Goal: Find specific page/section: Find specific page/section

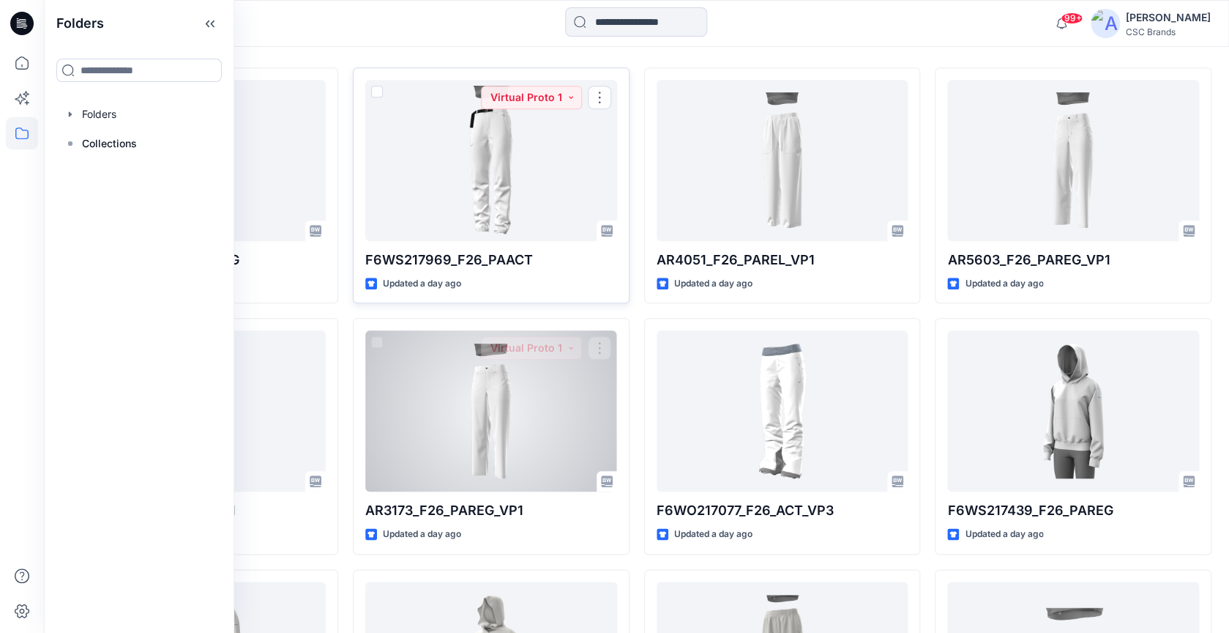
scroll to position [419, 0]
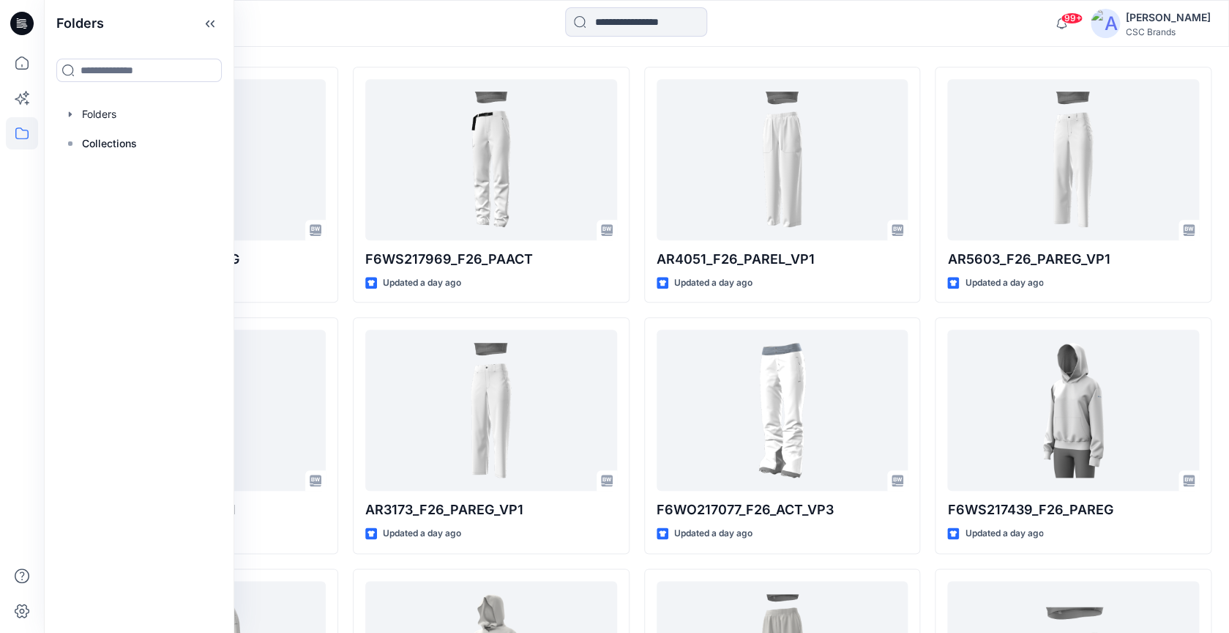
click at [720, 54] on div "Welcome back, Cayla New New Unleash Creativity, Speed Up Development Explore id…" at bounding box center [636, 251] width 1185 height 1246
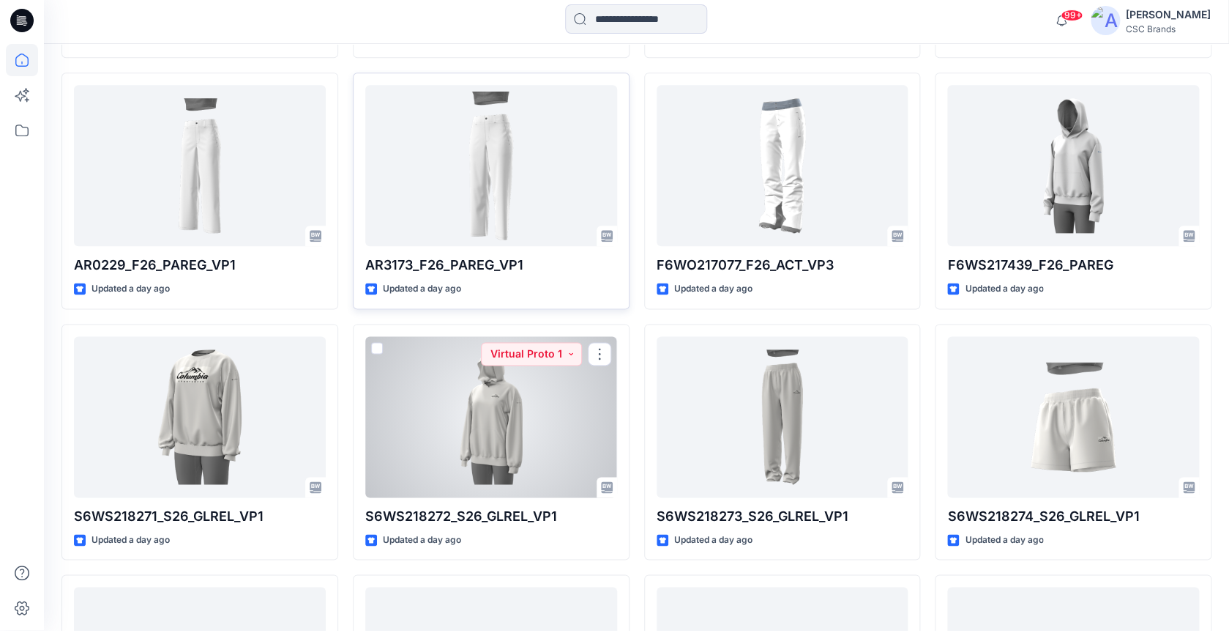
scroll to position [663, 0]
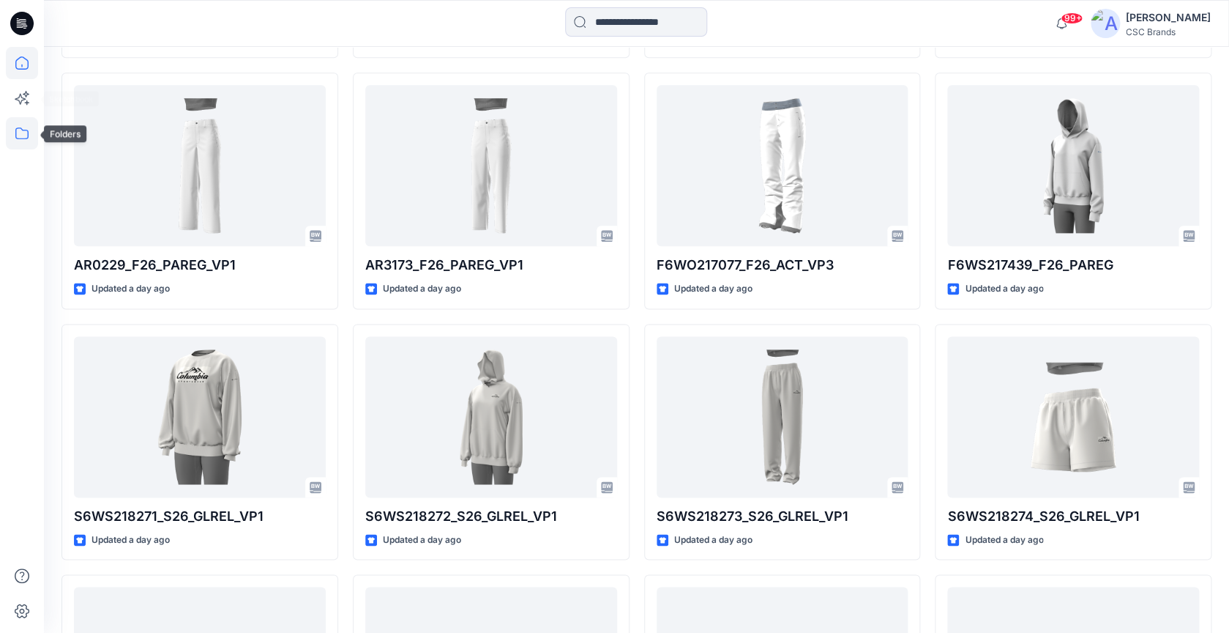
click at [18, 130] on icon at bounding box center [22, 133] width 32 height 32
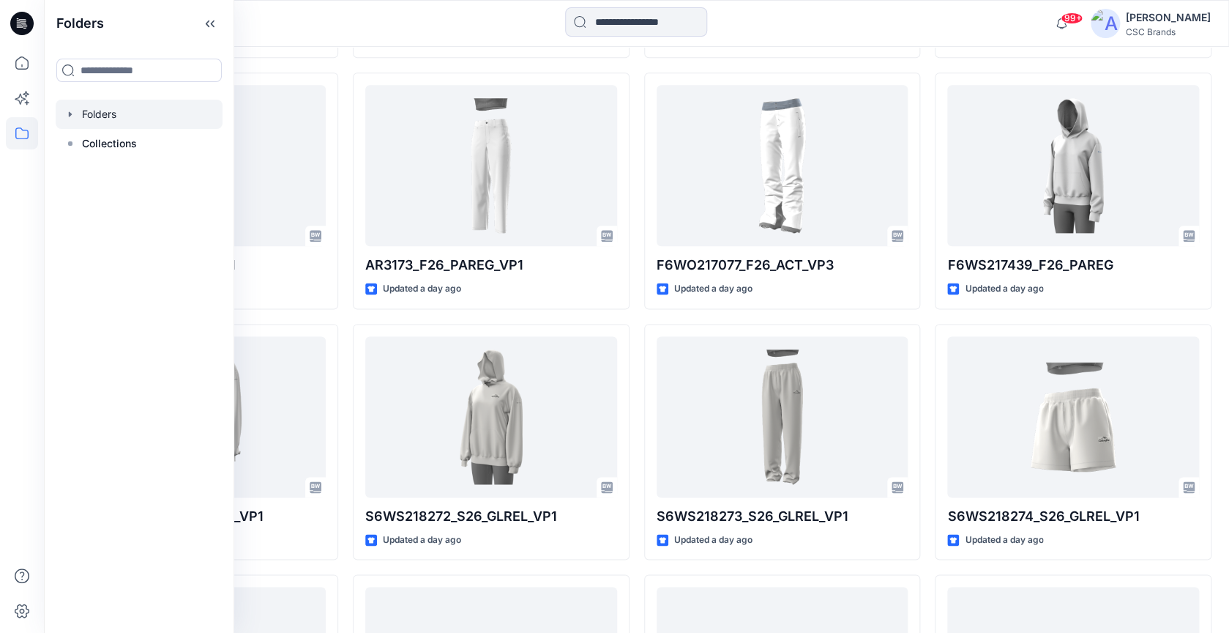
click at [118, 121] on div at bounding box center [139, 114] width 167 height 29
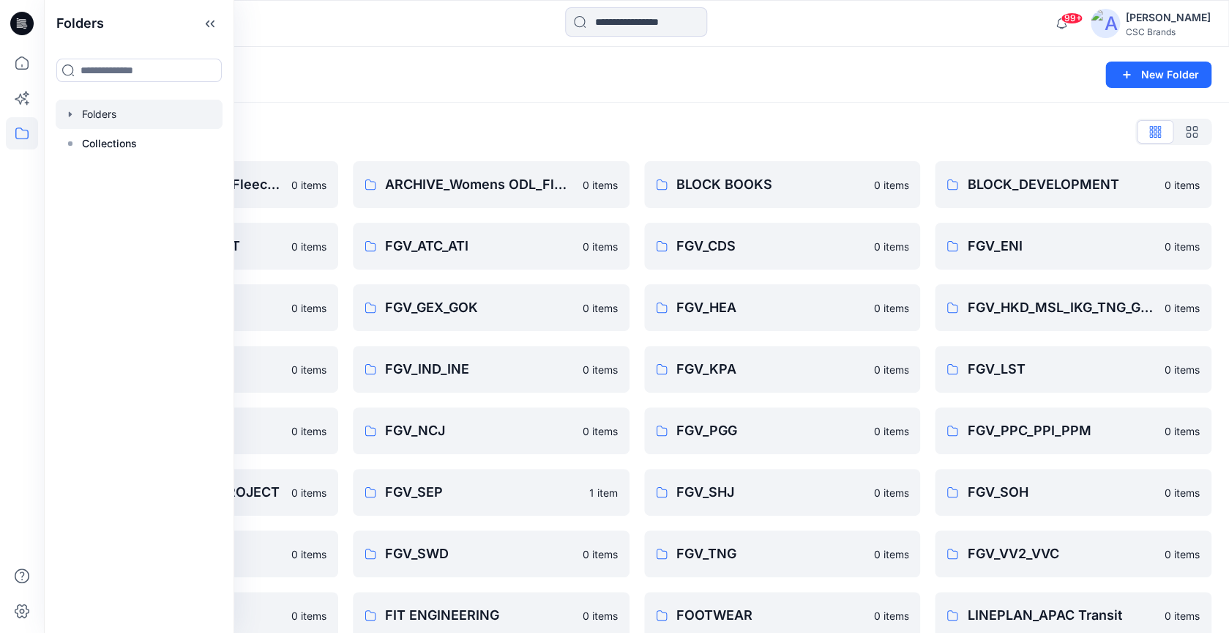
click at [884, 86] on div "Folders New Folder" at bounding box center [636, 75] width 1185 height 56
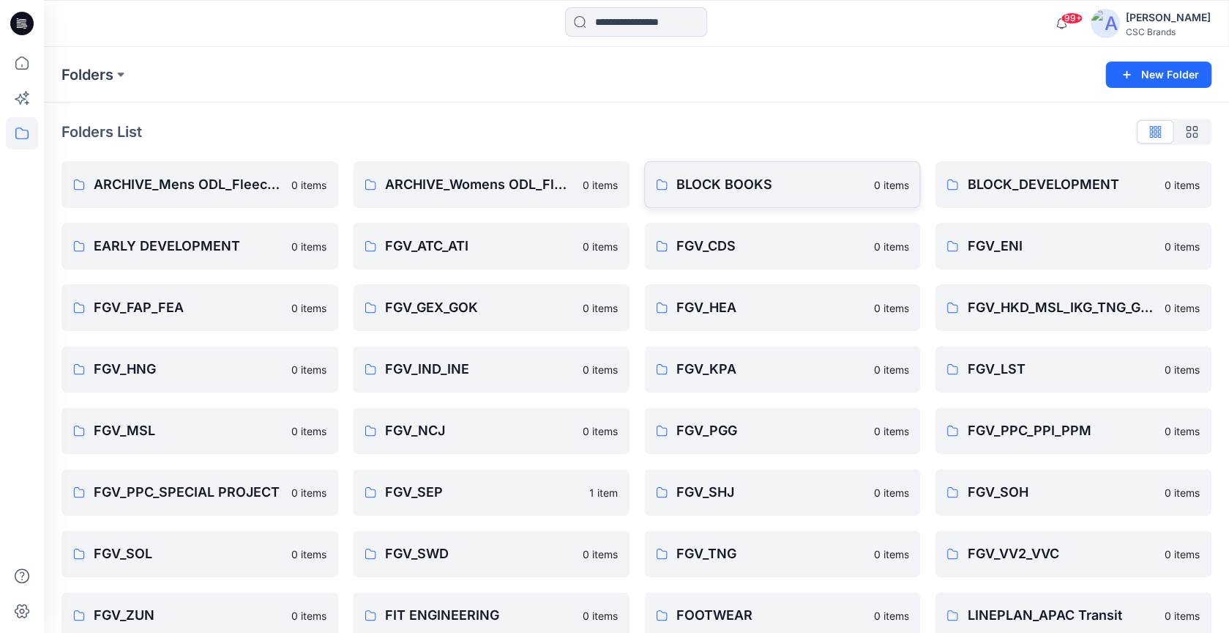
click at [819, 192] on p "BLOCK BOOKS" at bounding box center [771, 184] width 189 height 21
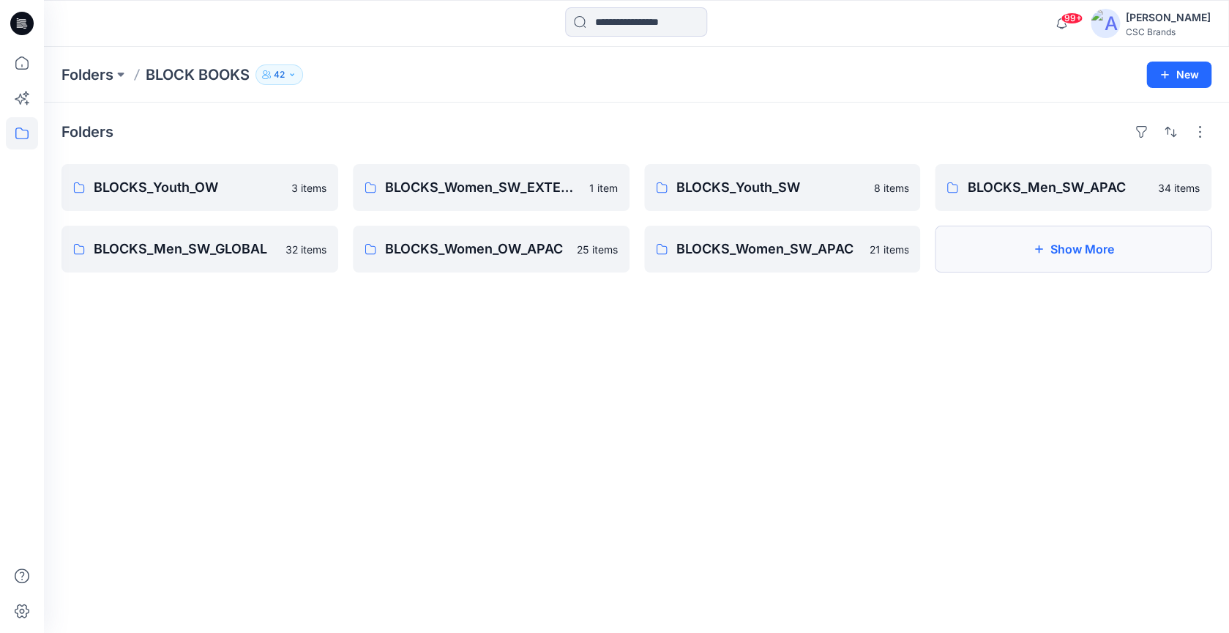
click at [1003, 246] on button "Show More" at bounding box center [1073, 249] width 277 height 47
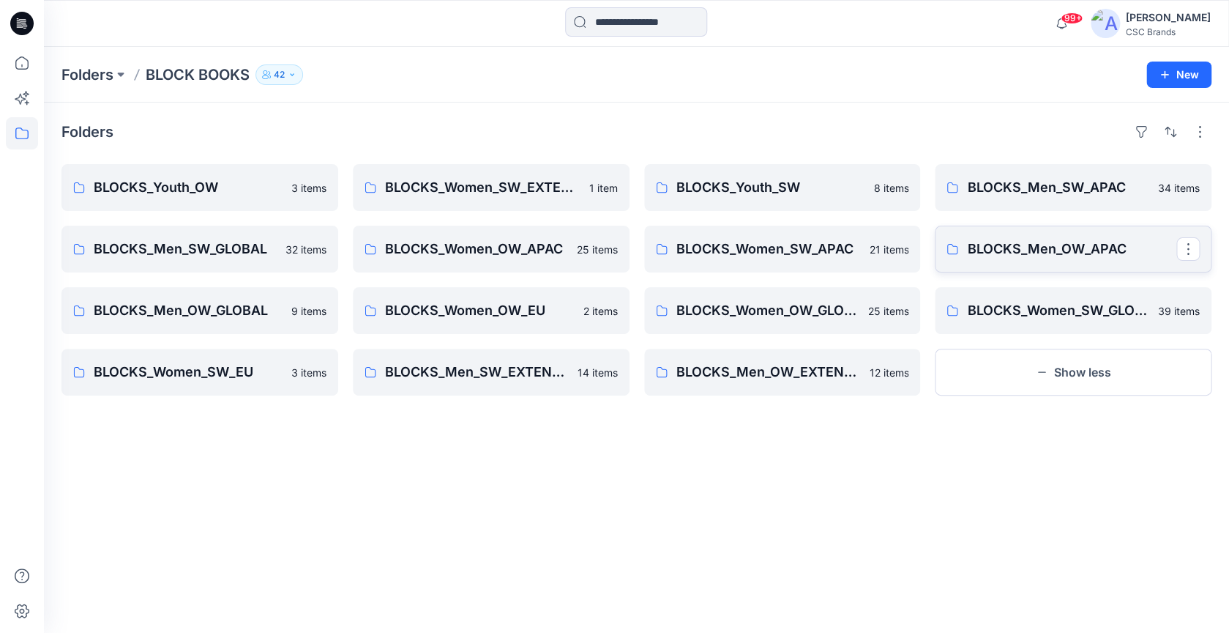
click at [1040, 250] on p "BLOCKS_Men_OW_APAC" at bounding box center [1071, 249] width 209 height 21
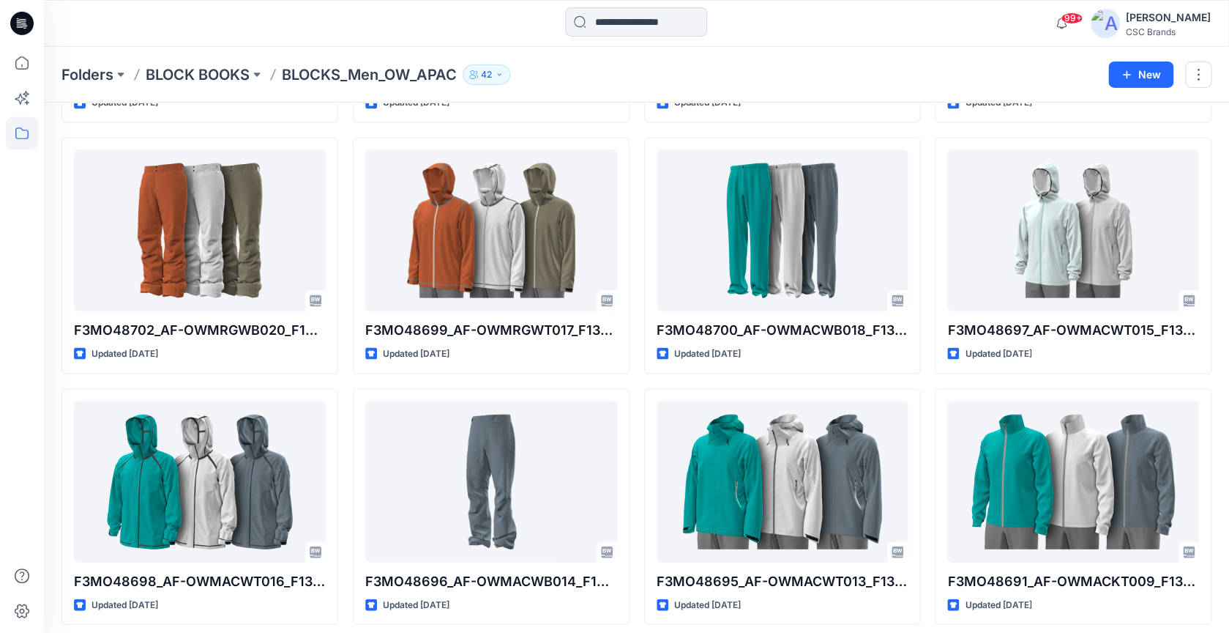
scroll to position [1037, 0]
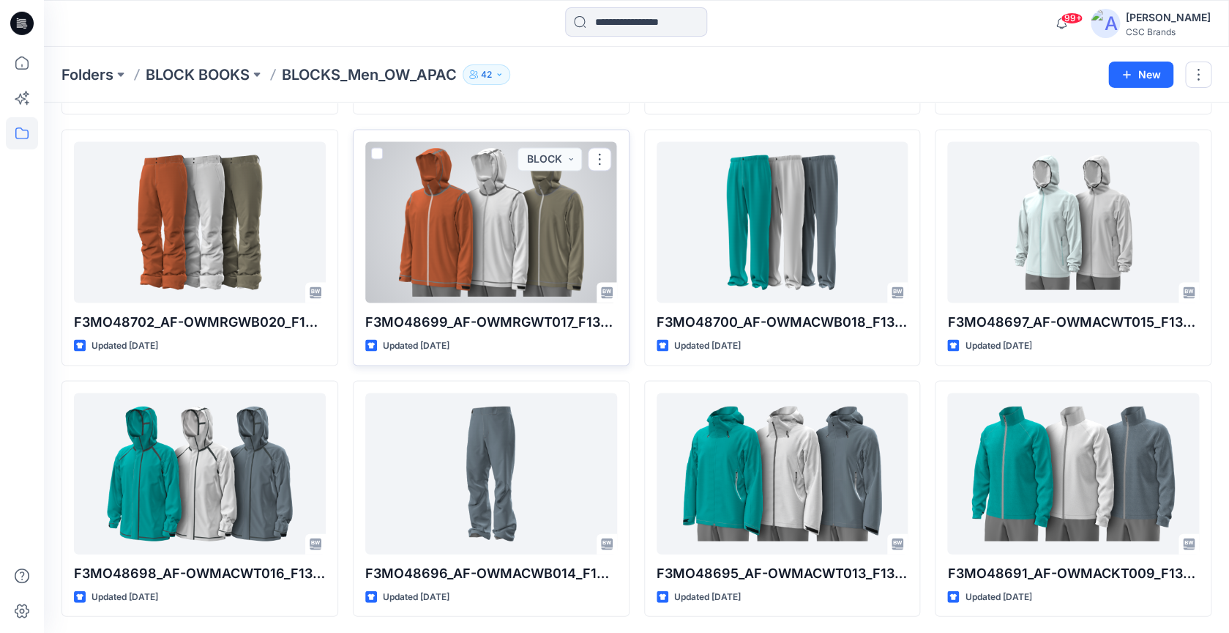
click at [495, 258] on div at bounding box center [491, 222] width 252 height 161
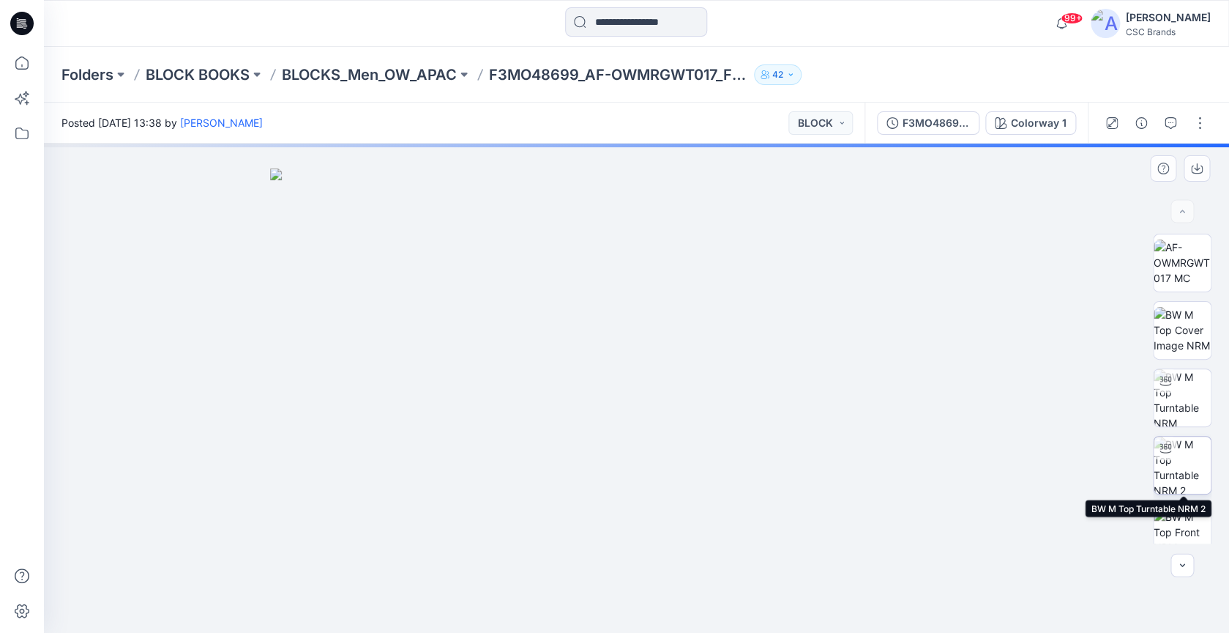
click at [1180, 469] on img at bounding box center [1182, 464] width 57 height 57
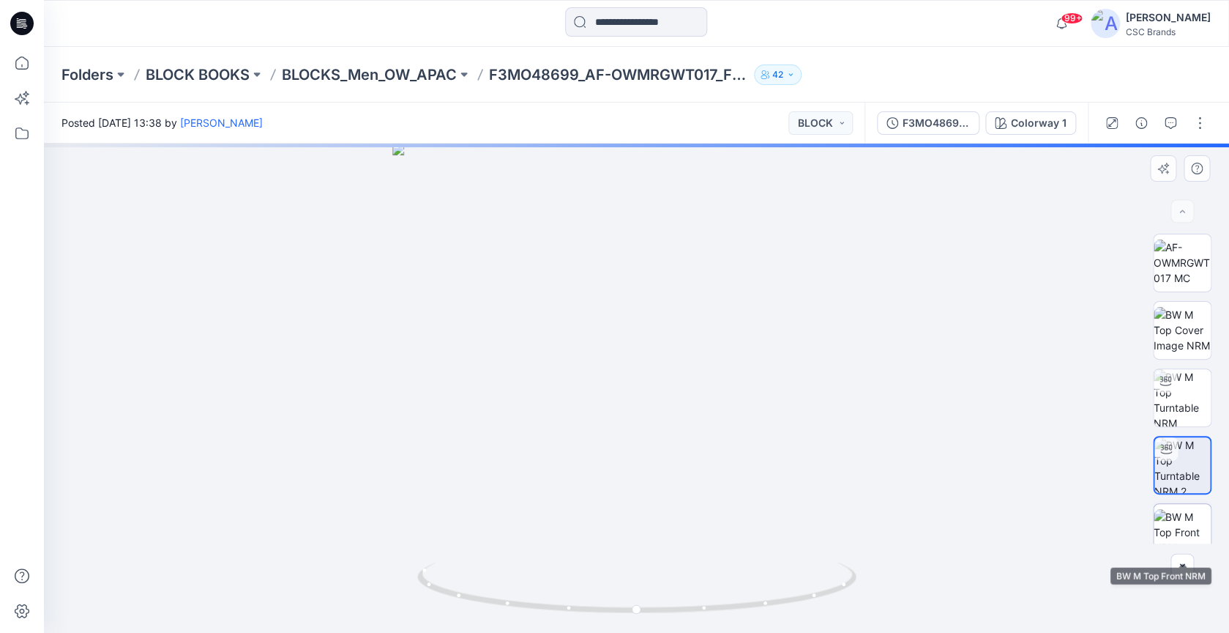
click at [1185, 526] on img at bounding box center [1182, 532] width 57 height 46
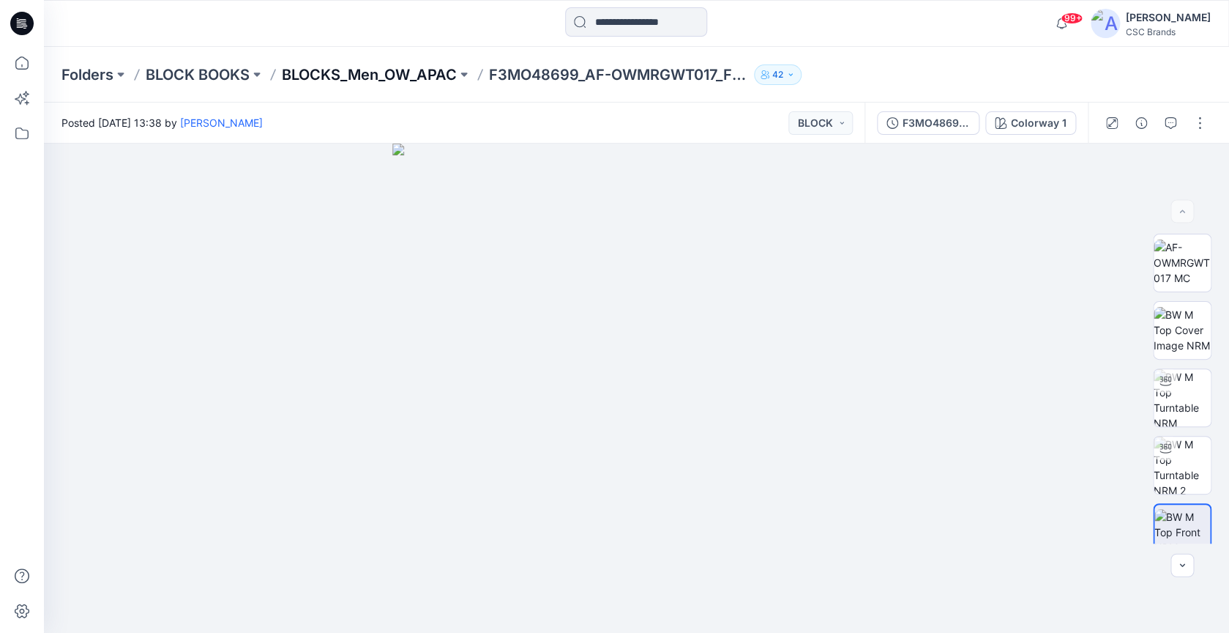
click at [363, 79] on p "BLOCKS_Men_OW_APAC" at bounding box center [369, 74] width 175 height 21
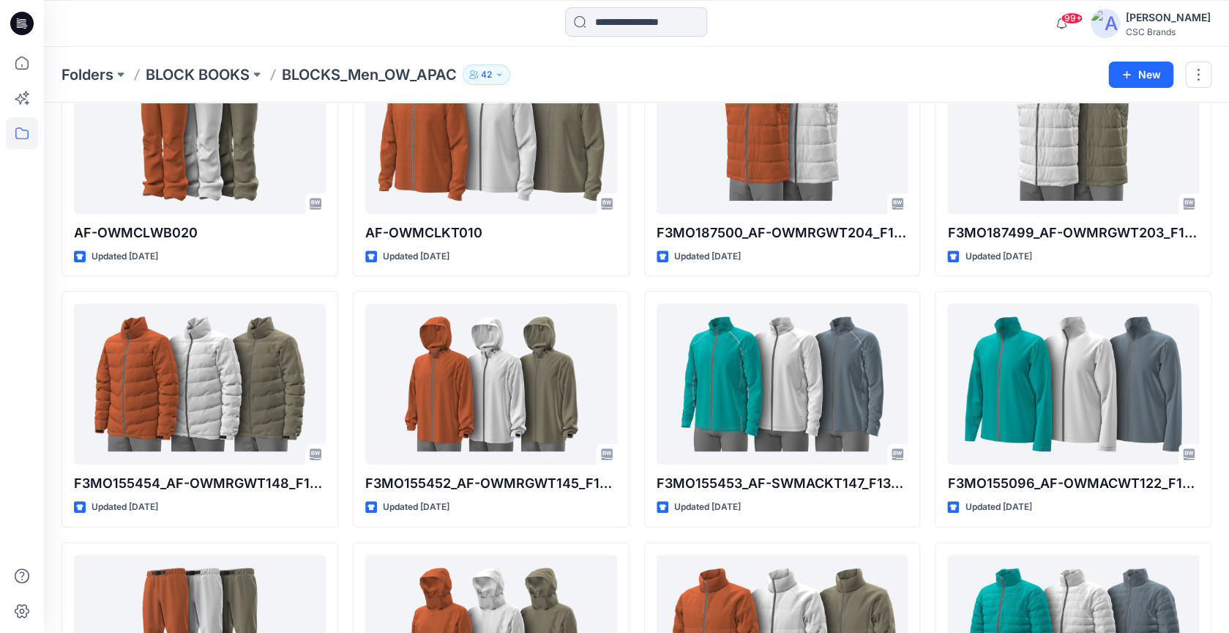
scroll to position [379, 0]
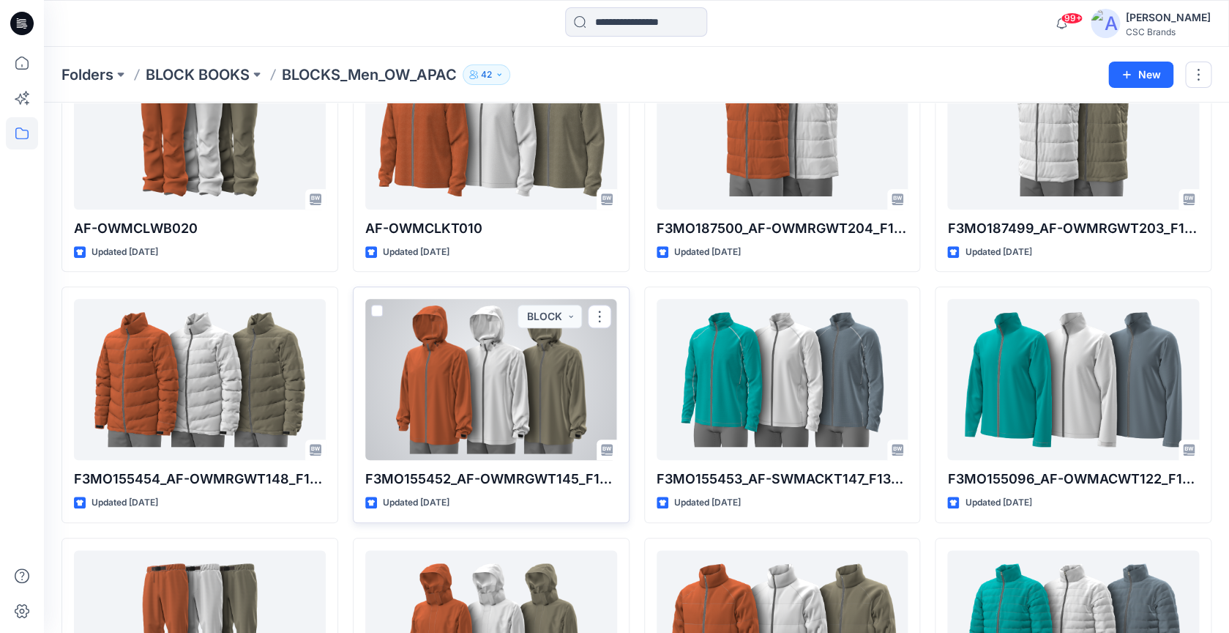
click at [499, 383] on div at bounding box center [491, 379] width 252 height 161
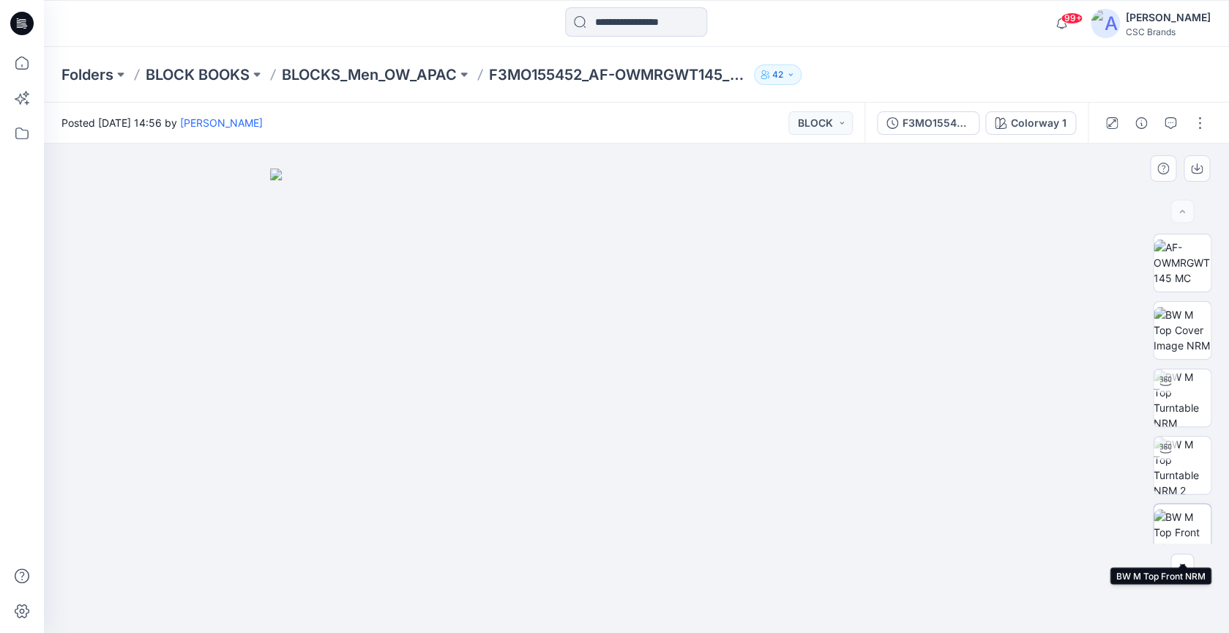
click at [1185, 529] on img at bounding box center [1182, 532] width 57 height 46
click at [1196, 464] on img at bounding box center [1182, 464] width 57 height 57
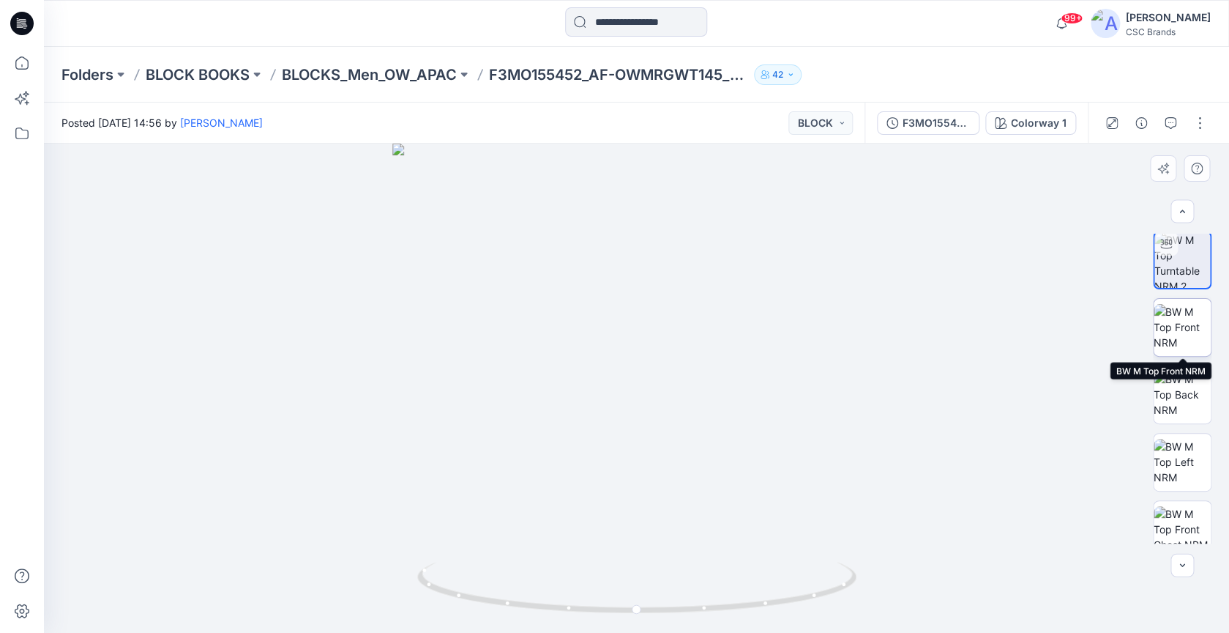
click at [1179, 332] on img at bounding box center [1182, 327] width 57 height 46
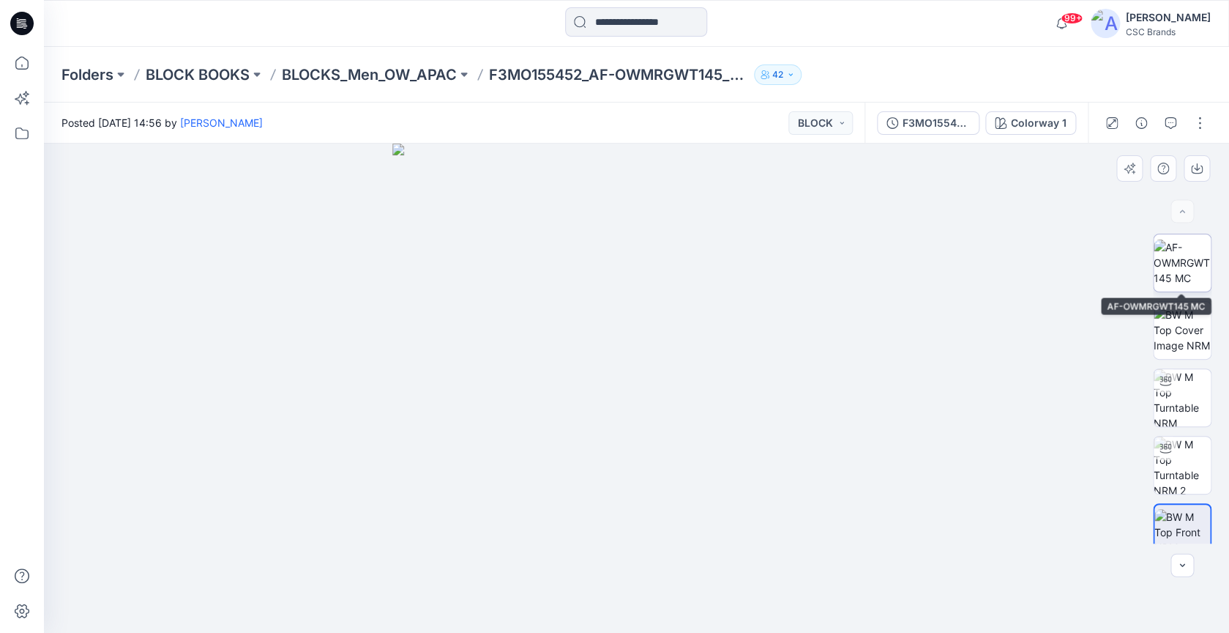
click at [1182, 273] on img at bounding box center [1182, 262] width 57 height 46
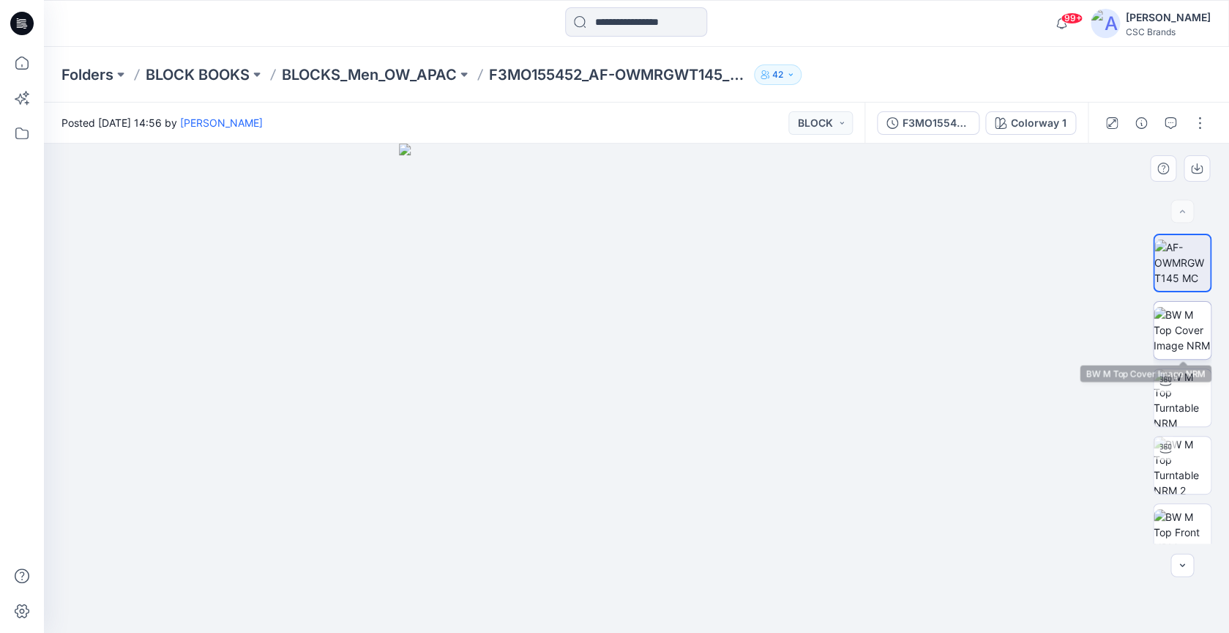
click at [1190, 327] on img at bounding box center [1182, 330] width 57 height 46
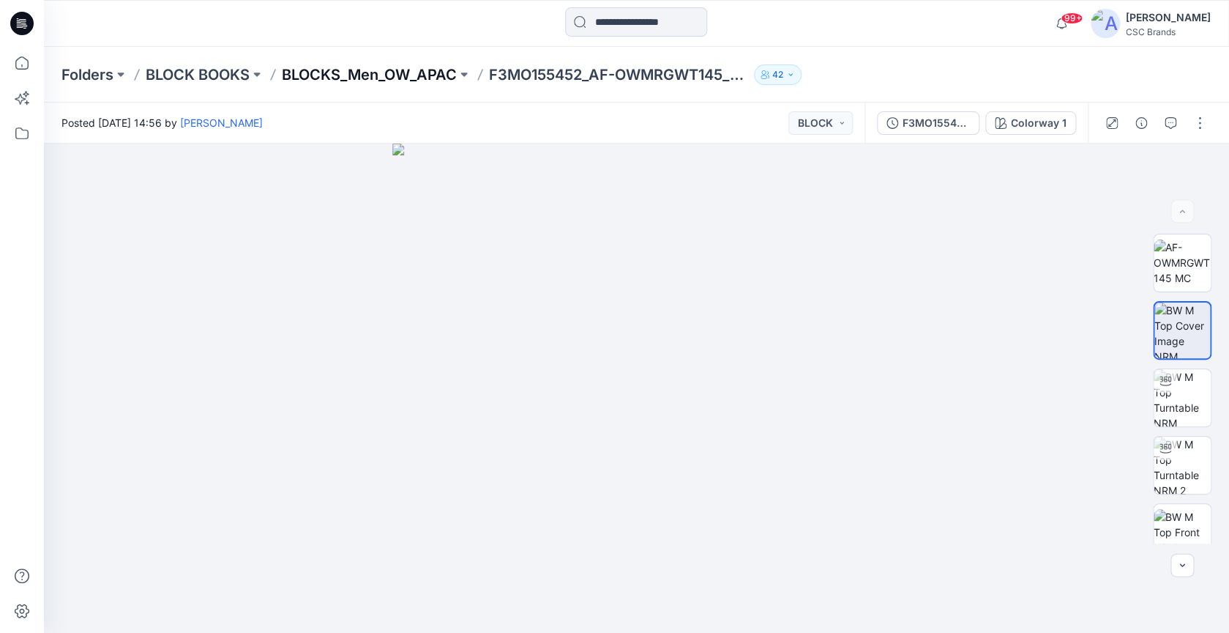
click at [431, 71] on p "BLOCKS_Men_OW_APAC" at bounding box center [369, 74] width 175 height 21
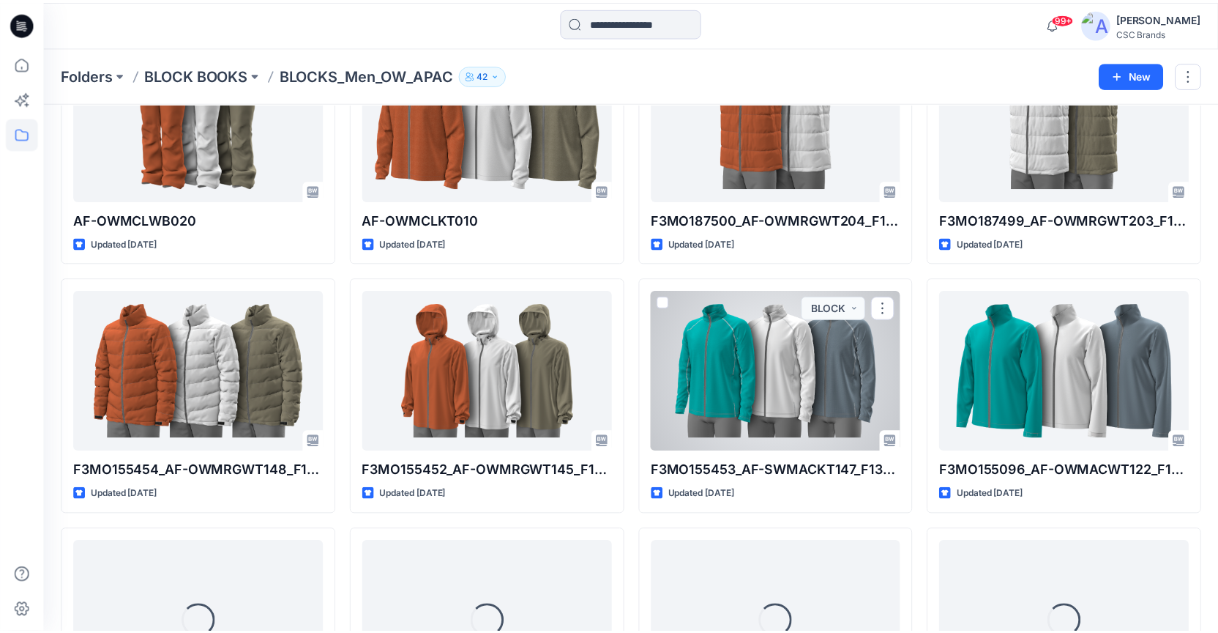
scroll to position [389, 0]
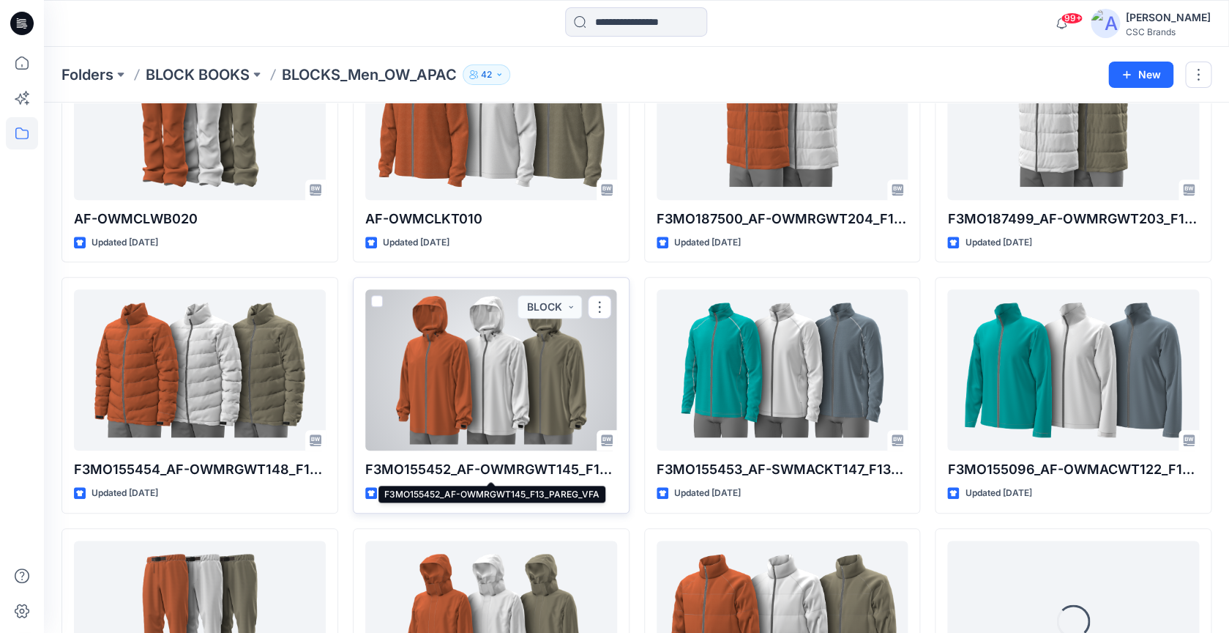
click at [571, 471] on p "F3MO155452_AF-OWMRGWT145_F13_PAREG_VFA" at bounding box center [491, 469] width 252 height 21
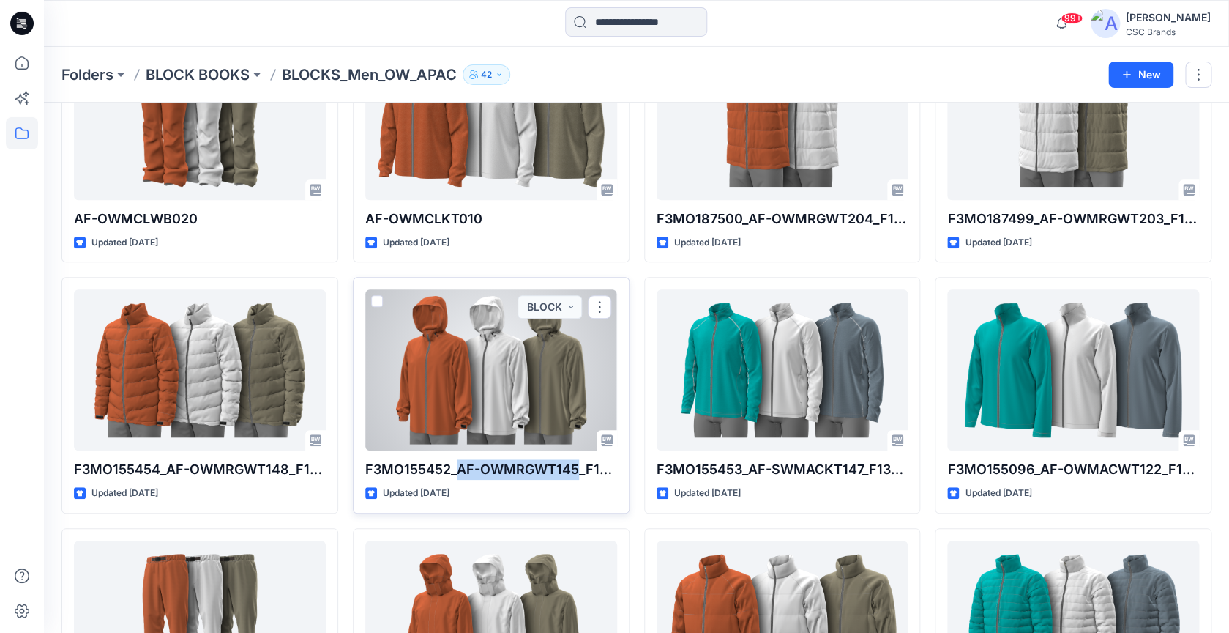
drag, startPoint x: 459, startPoint y: 468, endPoint x: 578, endPoint y: 477, distance: 119.7
click at [578, 477] on p "F3MO155452_AF-OWMRGWT145_F13_PAREG_VFA" at bounding box center [491, 469] width 252 height 21
copy p "AF-OWMRGWT145"
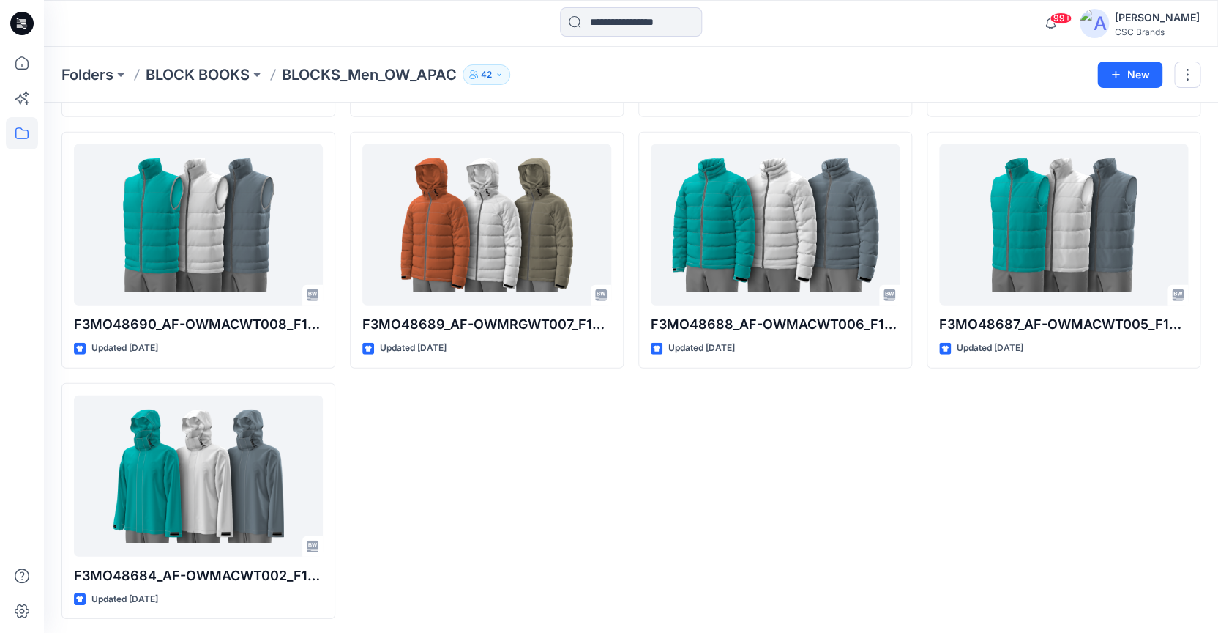
scroll to position [1541, 0]
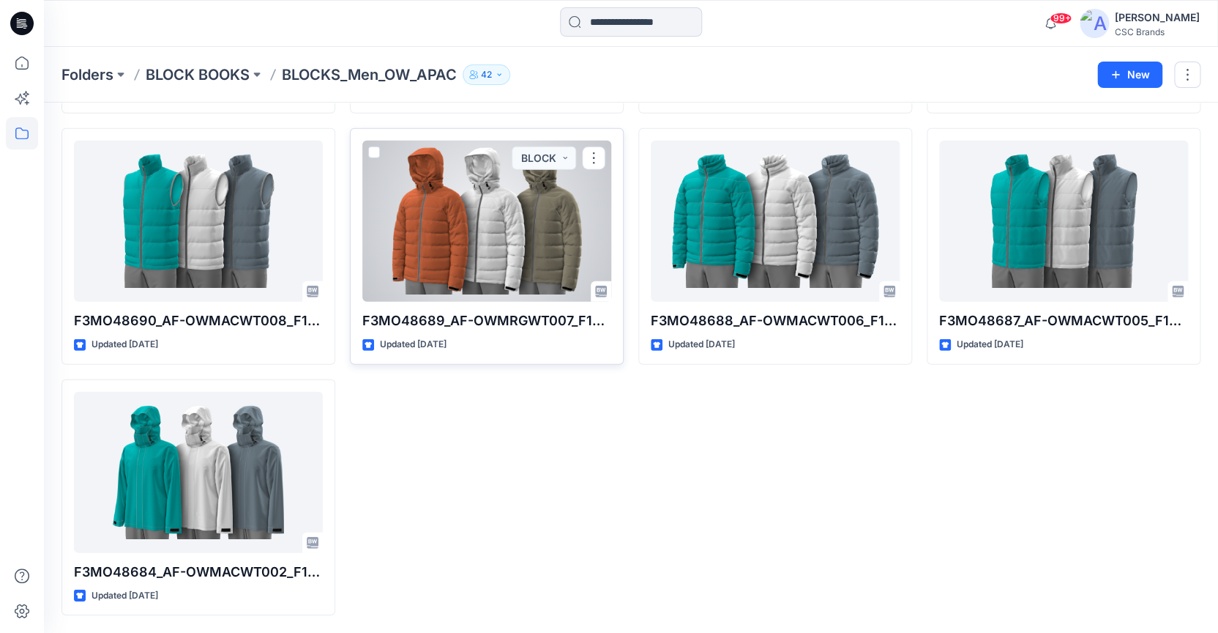
click at [518, 288] on div at bounding box center [486, 221] width 249 height 161
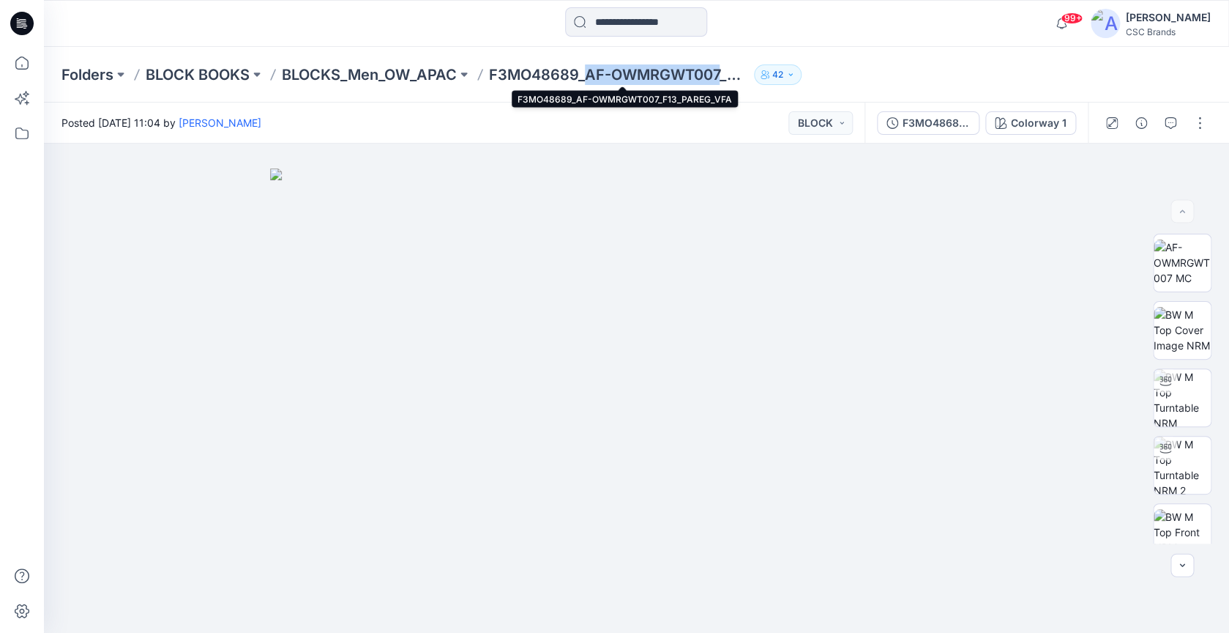
drag, startPoint x: 592, startPoint y: 71, endPoint x: 724, endPoint y: 75, distance: 132.6
click at [724, 75] on p "F3MO48689_AF-OWMRGWT007_F13_PAREG_VFA" at bounding box center [618, 74] width 259 height 21
copy p "AF-OWMRGWT007"
click at [389, 71] on p "BLOCKS_Men_OW_APAC" at bounding box center [369, 74] width 175 height 21
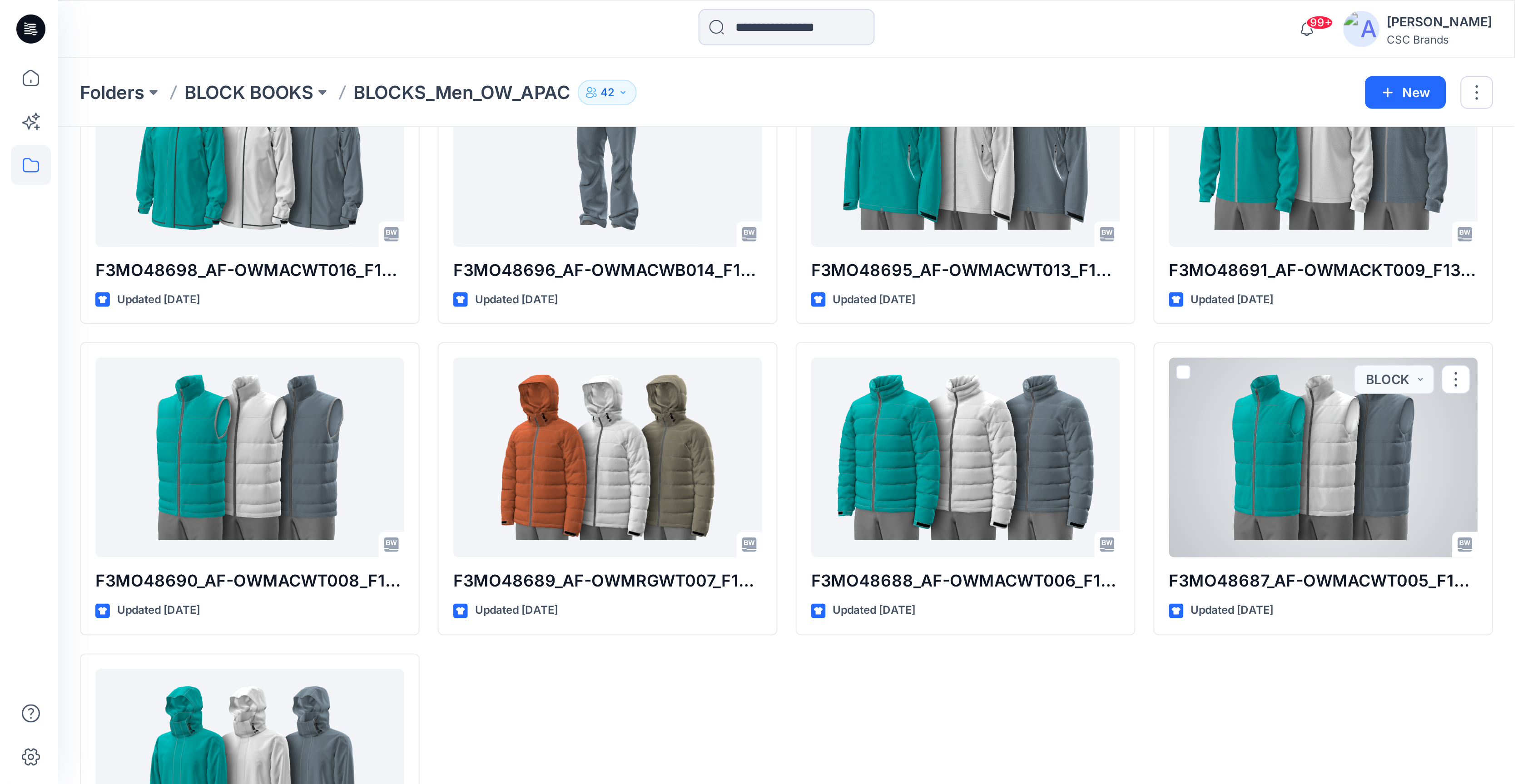
scroll to position [865, 0]
